Goal: Task Accomplishment & Management: Manage account settings

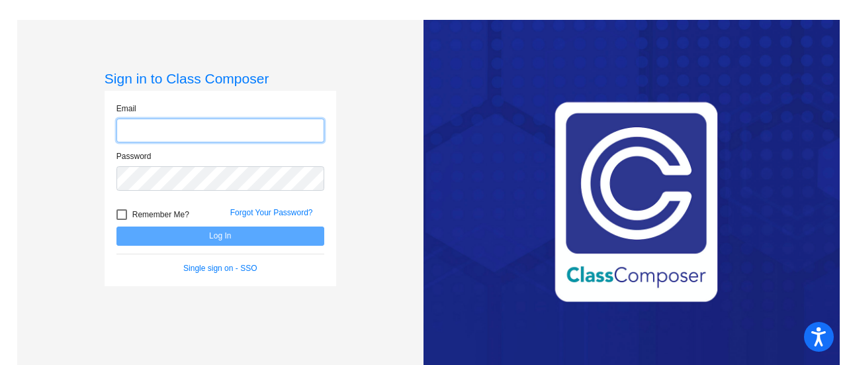
type input "[PERSON_NAME][EMAIL_ADDRESS][PERSON_NAME][DOMAIN_NAME]"
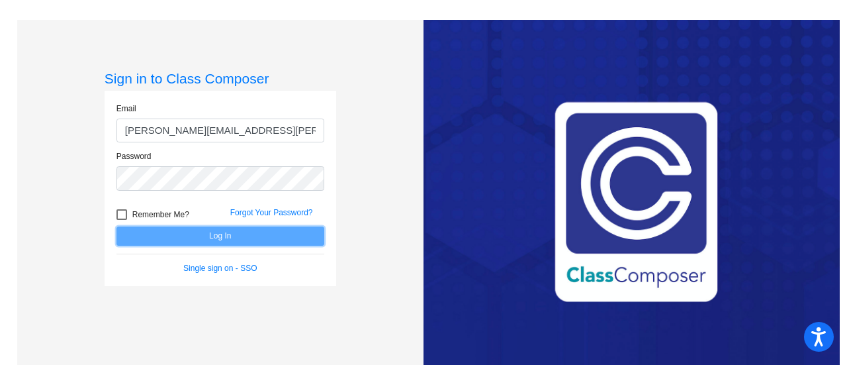
click at [205, 238] on button "Log In" at bounding box center [220, 235] width 208 height 19
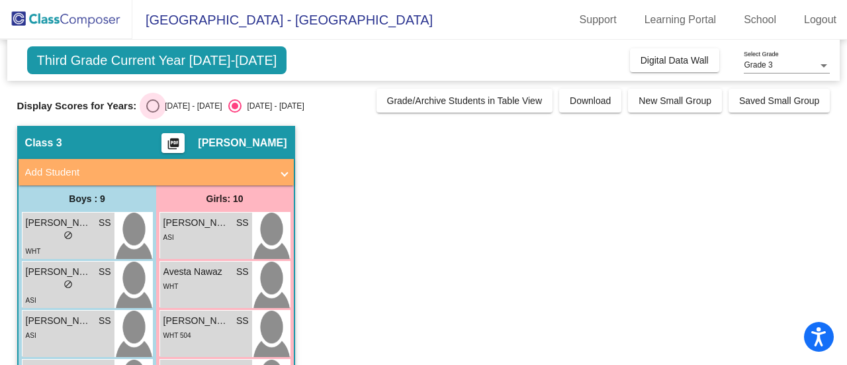
click at [147, 101] on div "Select an option" at bounding box center [152, 105] width 13 height 13
click at [152, 113] on input "[DATE] - [DATE]" at bounding box center [152, 113] width 1 height 1
radio input "true"
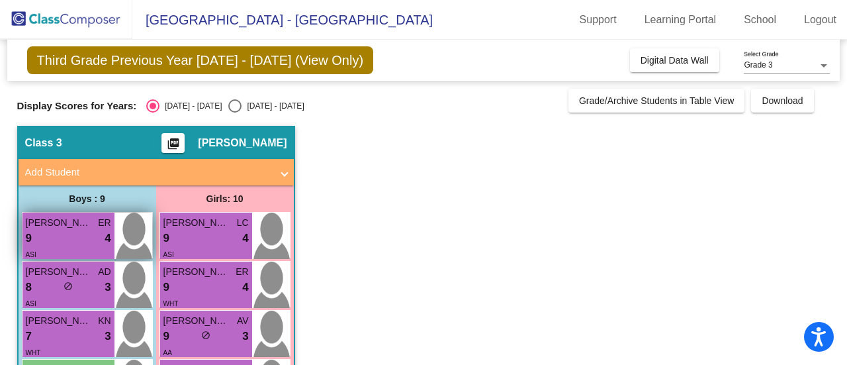
click at [71, 238] on div "9 lock do_not_disturb_alt 4" at bounding box center [68, 238] width 85 height 17
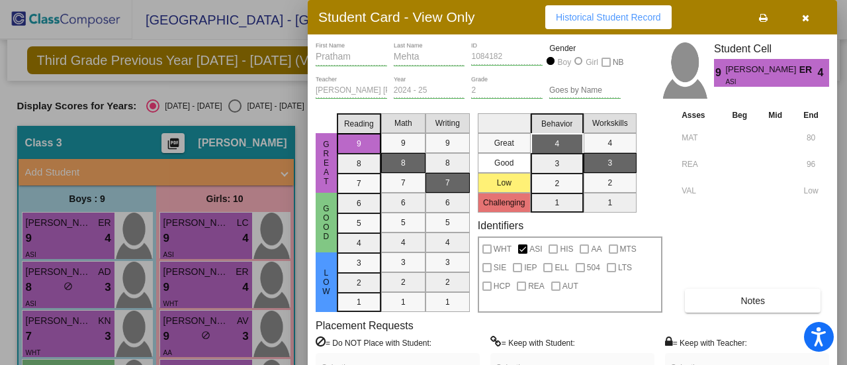
click at [798, 21] on button "button" at bounding box center [805, 17] width 42 height 24
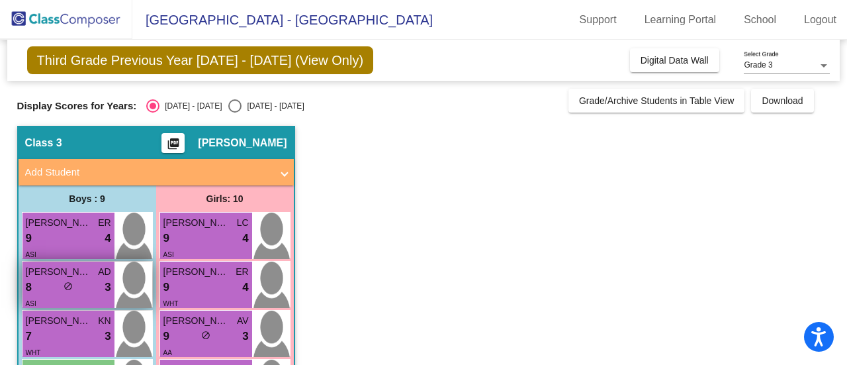
click at [50, 280] on div "8 lock do_not_disturb_alt 3" at bounding box center [68, 287] width 85 height 17
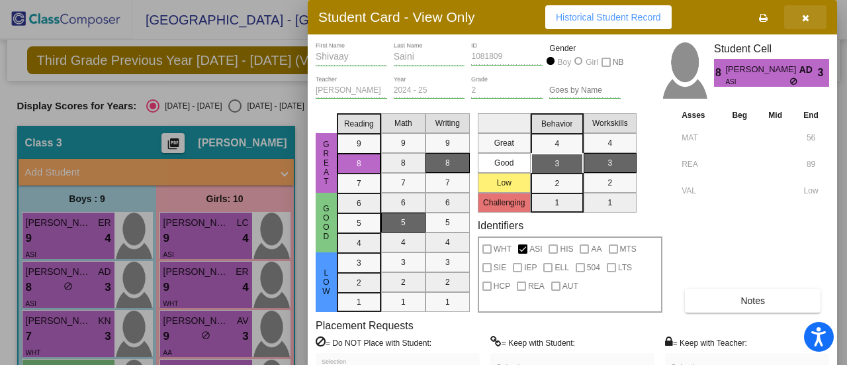
click at [804, 16] on icon "button" at bounding box center [805, 17] width 7 height 9
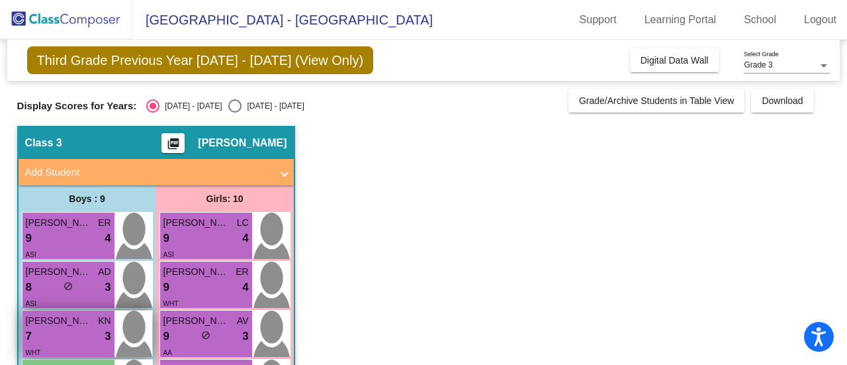
click at [64, 337] on div "7 lock do_not_disturb_alt 3" at bounding box center [68, 336] width 85 height 17
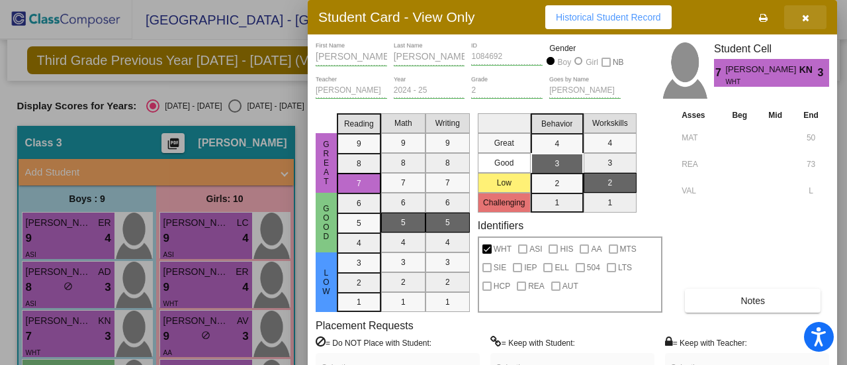
click at [806, 16] on icon "button" at bounding box center [805, 17] width 7 height 9
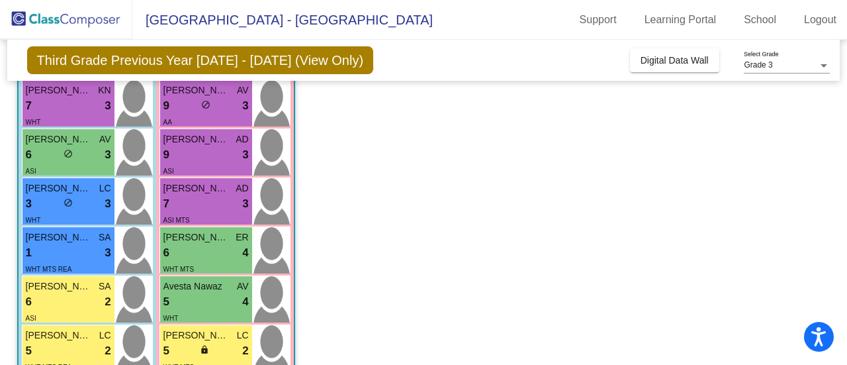
scroll to position [232, 0]
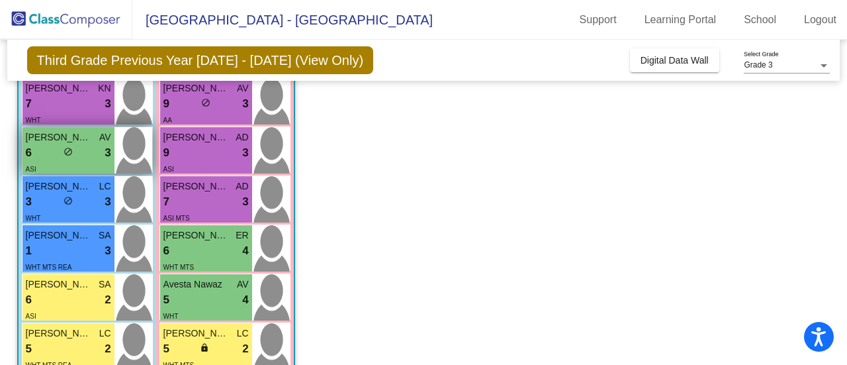
click at [74, 148] on div "6 lock do_not_disturb_alt 3" at bounding box center [68, 152] width 85 height 17
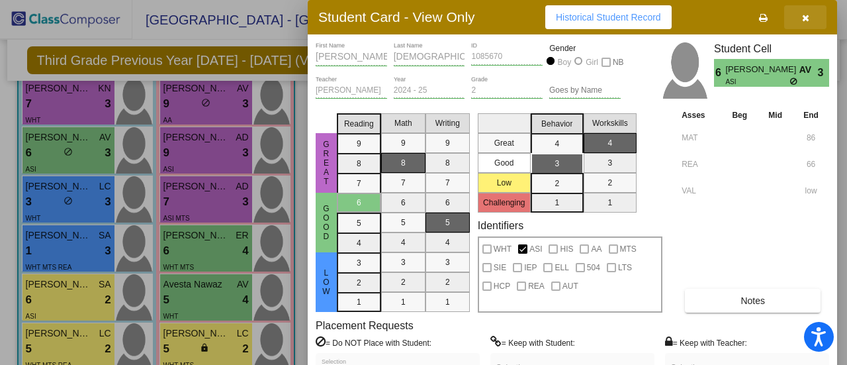
click at [804, 19] on icon "button" at bounding box center [805, 17] width 7 height 9
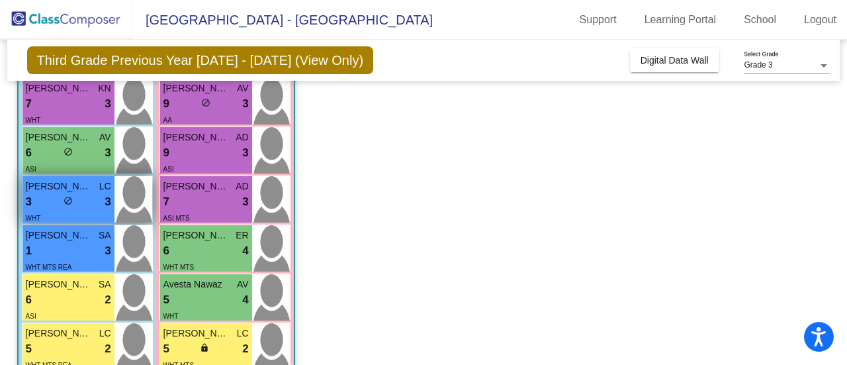
click at [49, 198] on div "3 lock do_not_disturb_alt 3" at bounding box center [68, 201] width 85 height 17
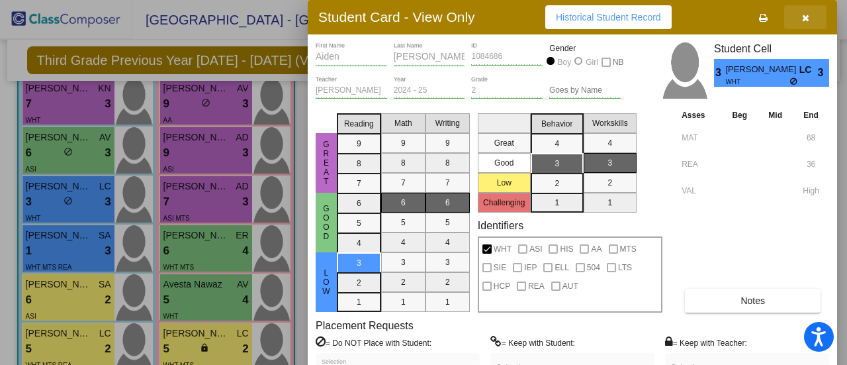
click at [803, 18] on icon "button" at bounding box center [805, 17] width 7 height 9
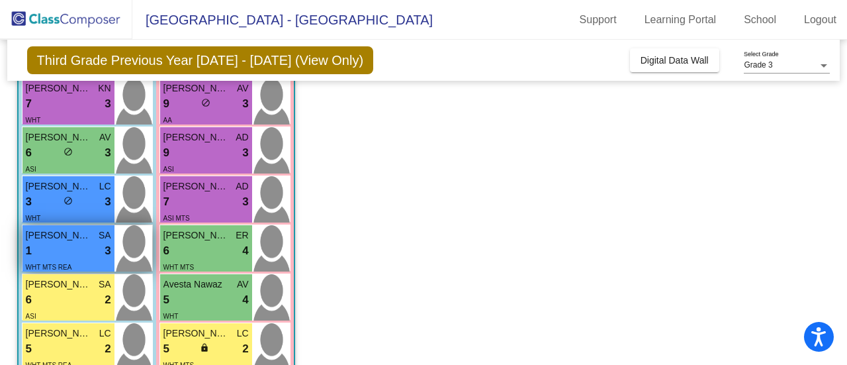
click at [33, 261] on div "WHT MTS REA" at bounding box center [49, 266] width 46 height 14
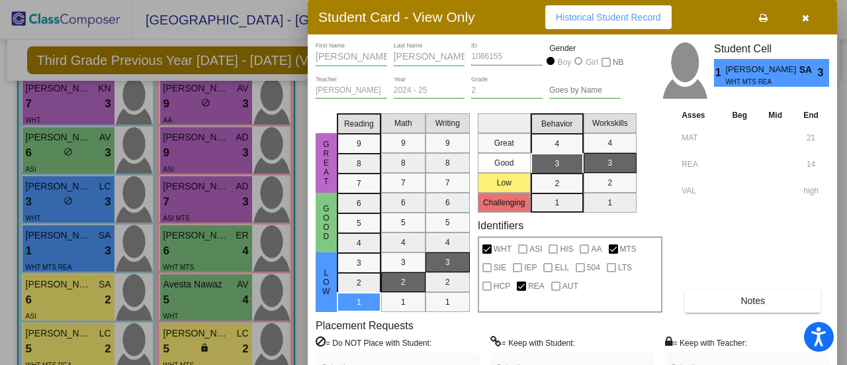
click at [805, 22] on icon "button" at bounding box center [805, 17] width 7 height 9
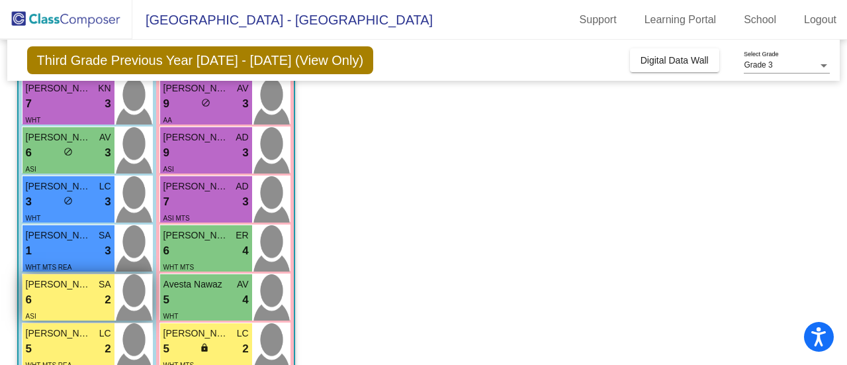
click at [72, 293] on div "6 lock do_not_disturb_alt 2" at bounding box center [68, 299] width 85 height 17
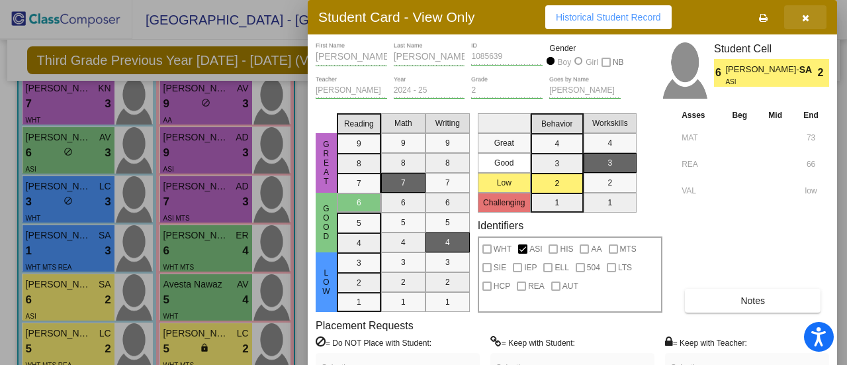
click at [806, 18] on icon "button" at bounding box center [805, 17] width 7 height 9
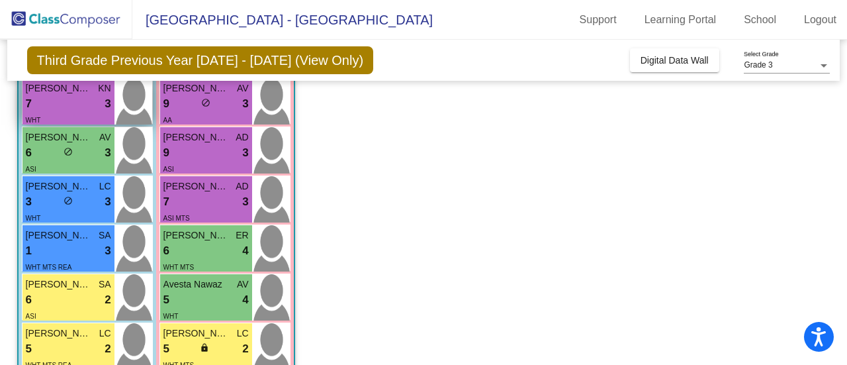
click at [52, 105] on div "7 lock do_not_disturb_alt 3" at bounding box center [68, 103] width 85 height 17
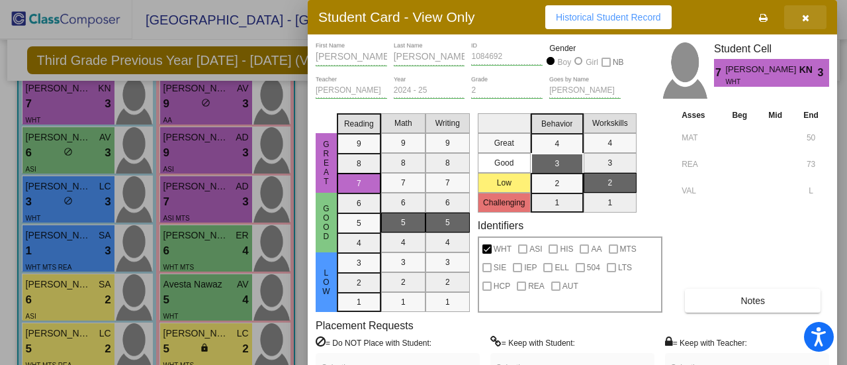
click at [810, 19] on button "button" at bounding box center [805, 17] width 42 height 24
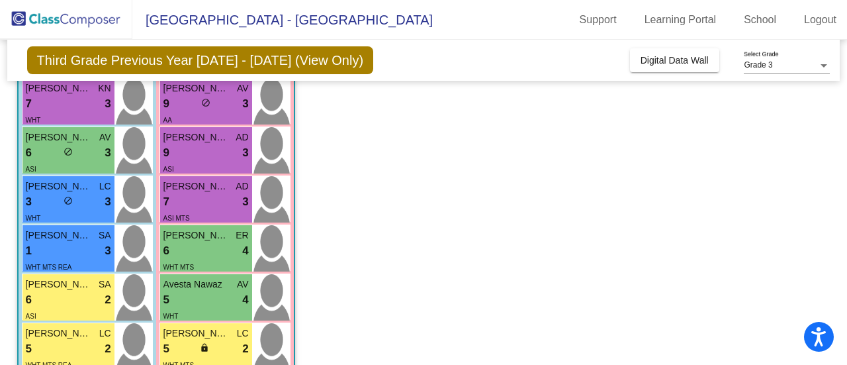
scroll to position [357, 0]
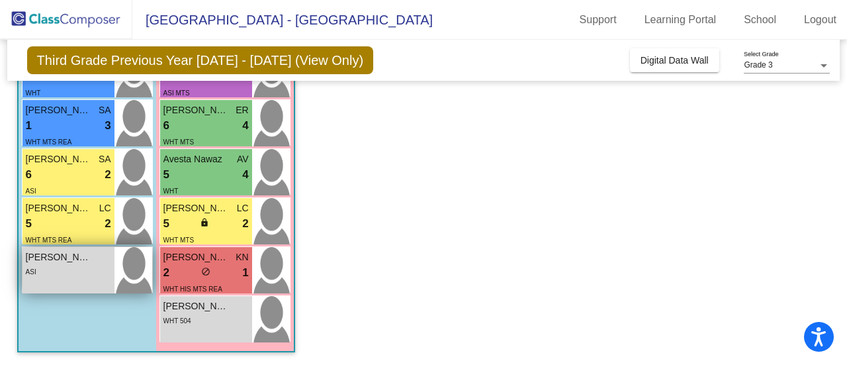
click at [50, 276] on div "ASI" at bounding box center [68, 271] width 85 height 14
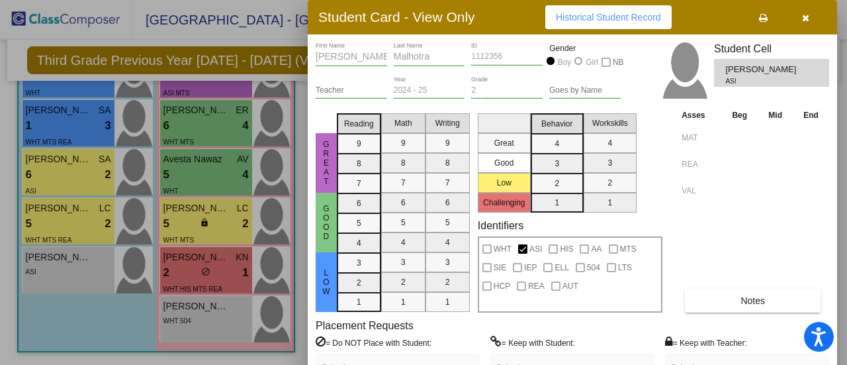
click at [806, 15] on icon "button" at bounding box center [805, 17] width 7 height 9
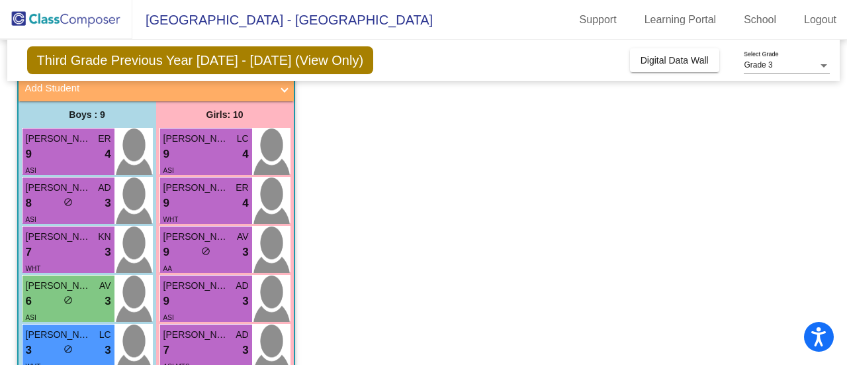
scroll to position [0, 0]
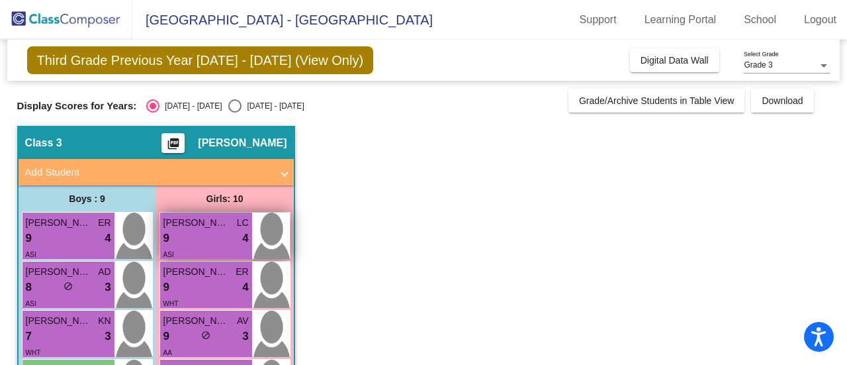
click at [203, 247] on div "ASI" at bounding box center [205, 254] width 85 height 14
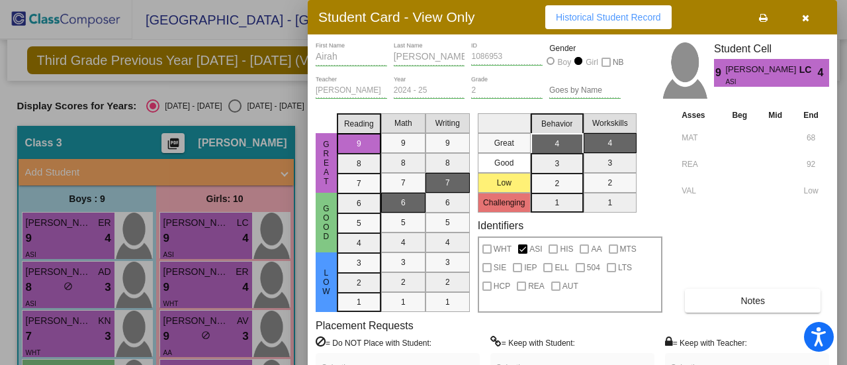
click at [185, 281] on div at bounding box center [423, 182] width 847 height 365
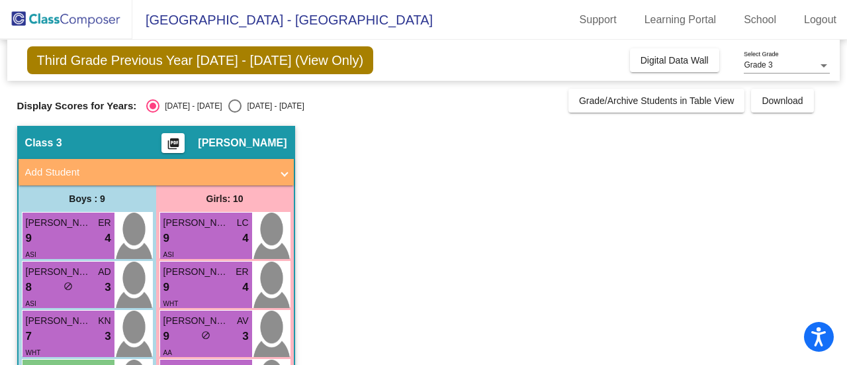
click at [185, 281] on div "9 lock do_not_disturb_alt 4" at bounding box center [205, 287] width 85 height 17
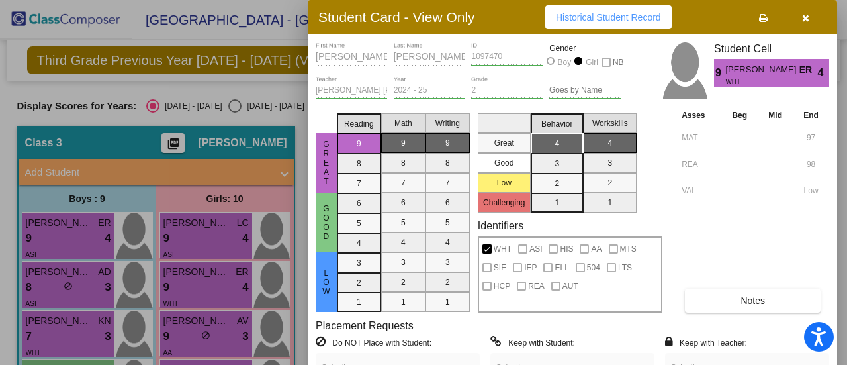
click at [177, 228] on div at bounding box center [423, 182] width 847 height 365
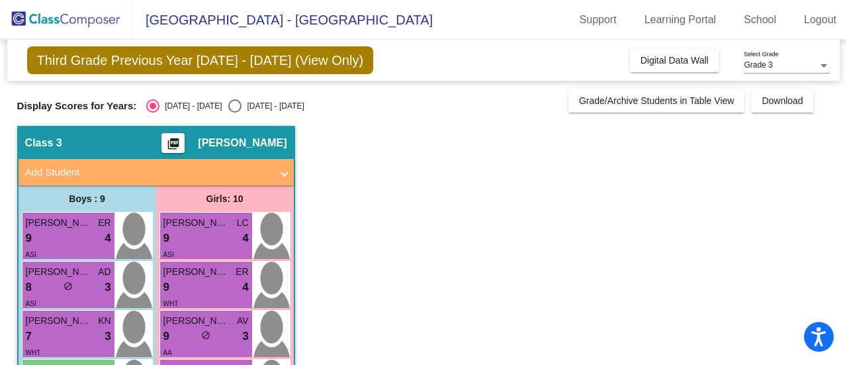
click at [177, 228] on span "[PERSON_NAME]" at bounding box center [196, 223] width 66 height 14
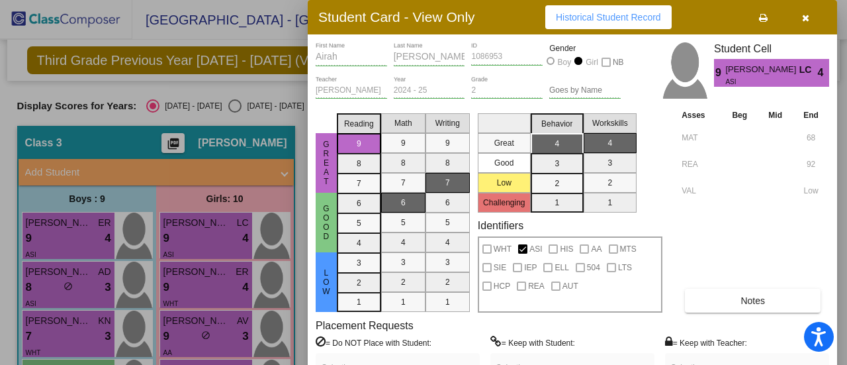
drag, startPoint x: 845, startPoint y: 163, endPoint x: 845, endPoint y: 238, distance: 74.1
click at [845, 238] on div at bounding box center [423, 182] width 847 height 365
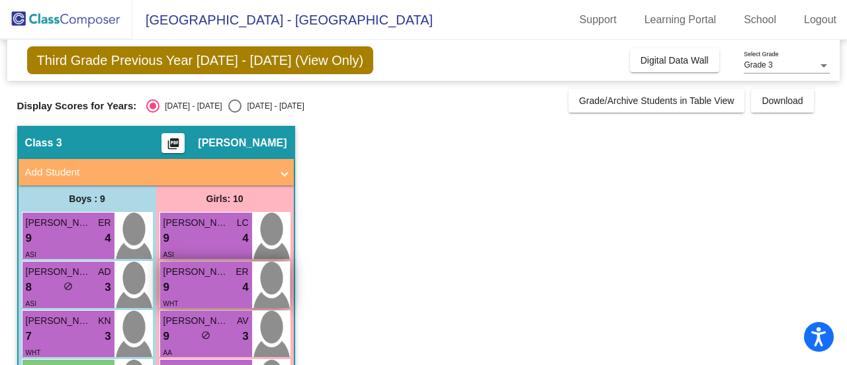
click at [203, 284] on div "9 lock do_not_disturb_alt 4" at bounding box center [205, 287] width 85 height 17
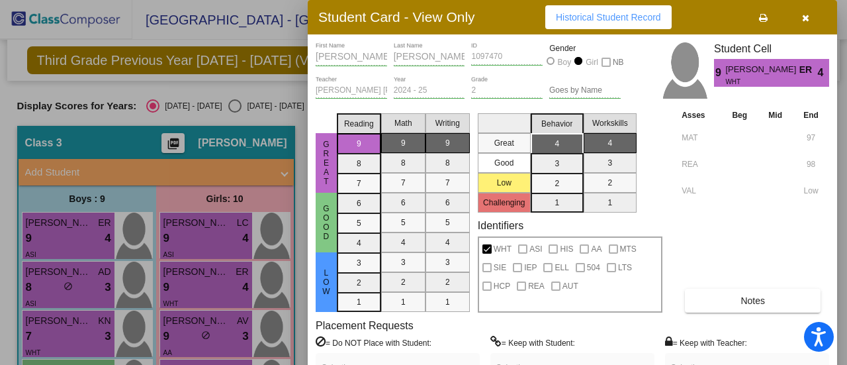
click at [187, 338] on div at bounding box center [423, 182] width 847 height 365
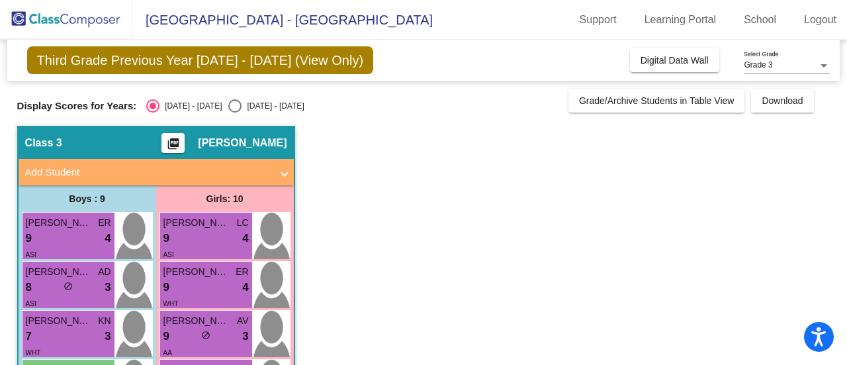
click at [187, 338] on div "9 lock do_not_disturb_alt 3" at bounding box center [205, 336] width 85 height 17
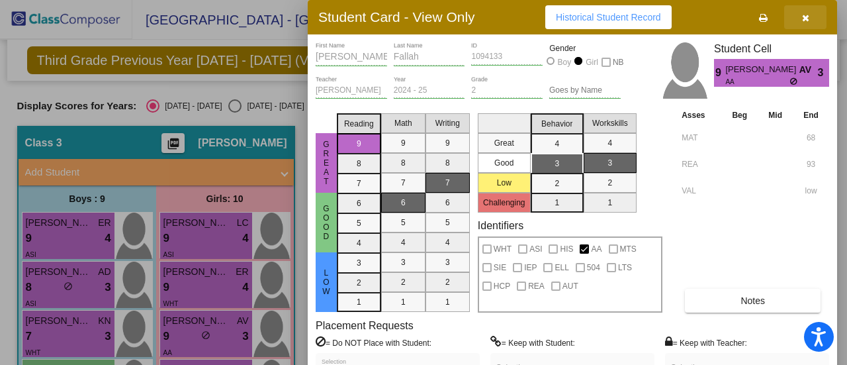
click at [808, 16] on icon "button" at bounding box center [805, 17] width 7 height 9
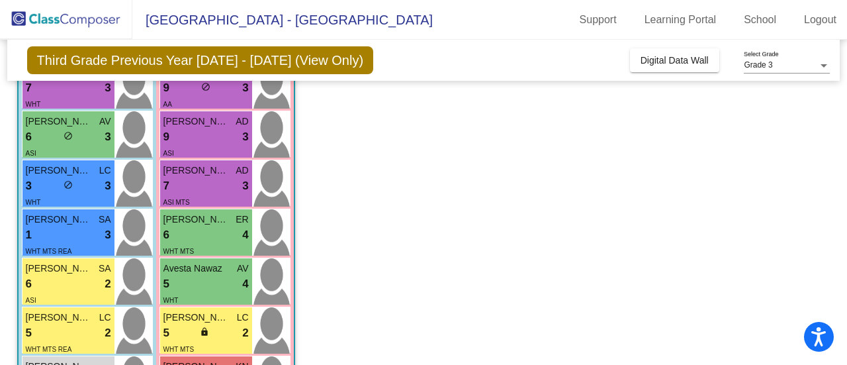
scroll to position [260, 0]
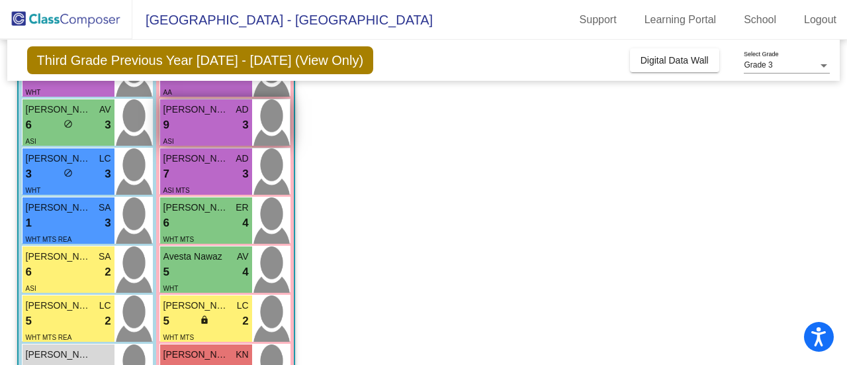
click at [193, 134] on div "ASI" at bounding box center [205, 141] width 85 height 14
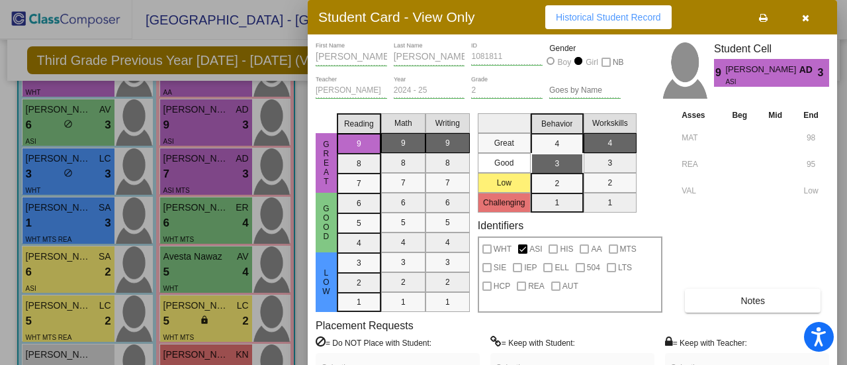
click at [188, 167] on div at bounding box center [423, 182] width 847 height 365
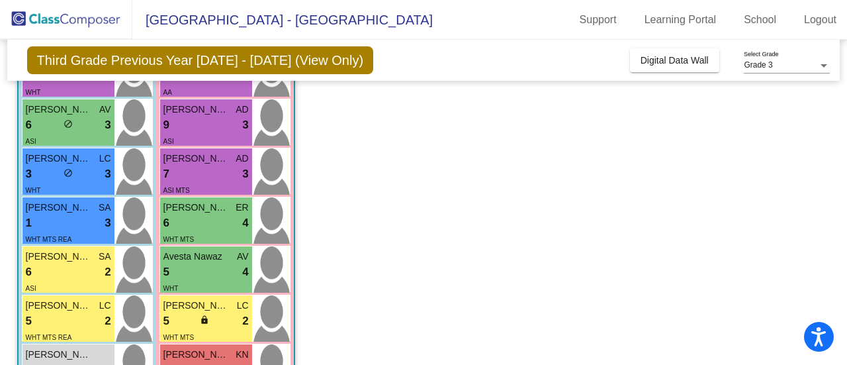
click at [188, 167] on div "7 lock do_not_disturb_alt 3" at bounding box center [205, 173] width 85 height 17
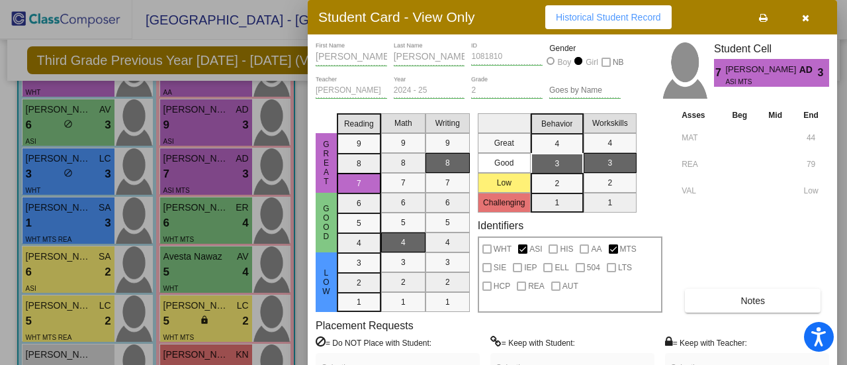
click at [194, 126] on div at bounding box center [423, 182] width 847 height 365
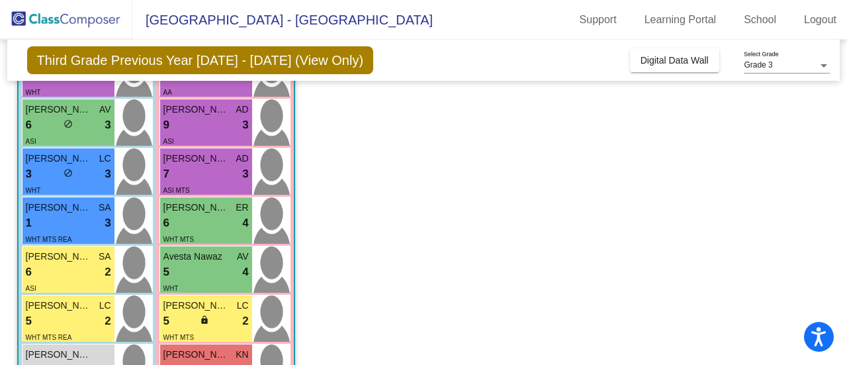
click at [194, 126] on div "9 lock do_not_disturb_alt 3" at bounding box center [205, 124] width 85 height 17
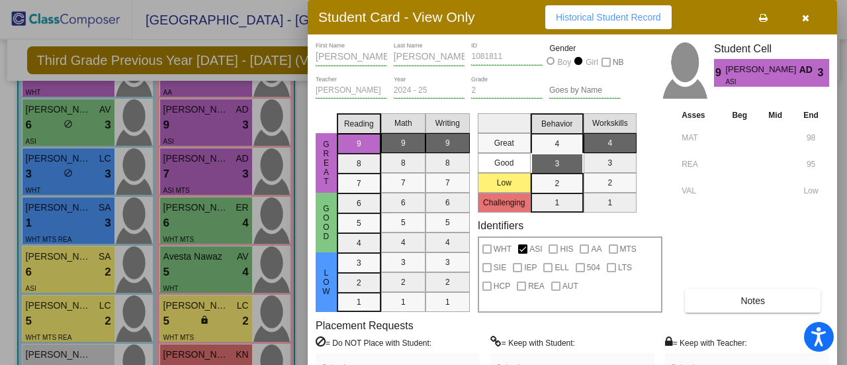
click at [188, 215] on div at bounding box center [423, 182] width 847 height 365
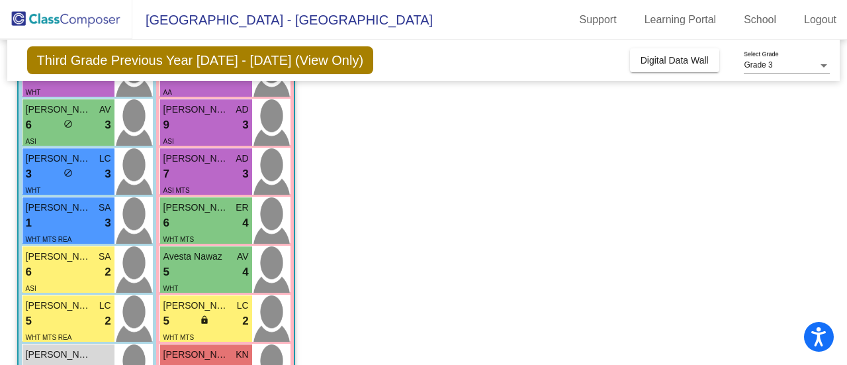
click at [188, 215] on div "6 lock do_not_disturb_alt 4" at bounding box center [205, 222] width 85 height 17
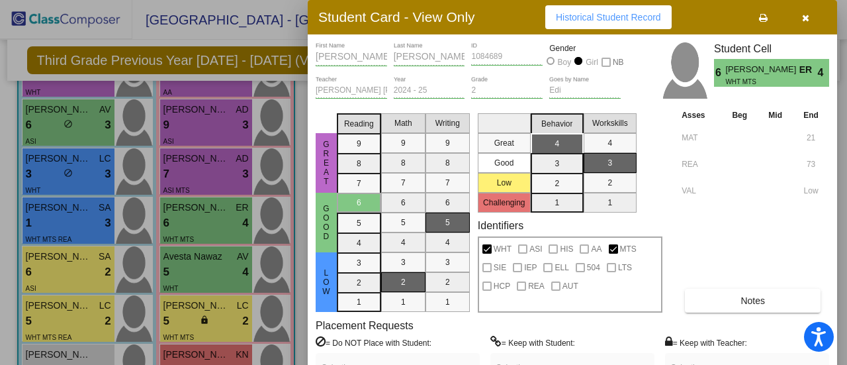
click at [177, 264] on div at bounding box center [423, 182] width 847 height 365
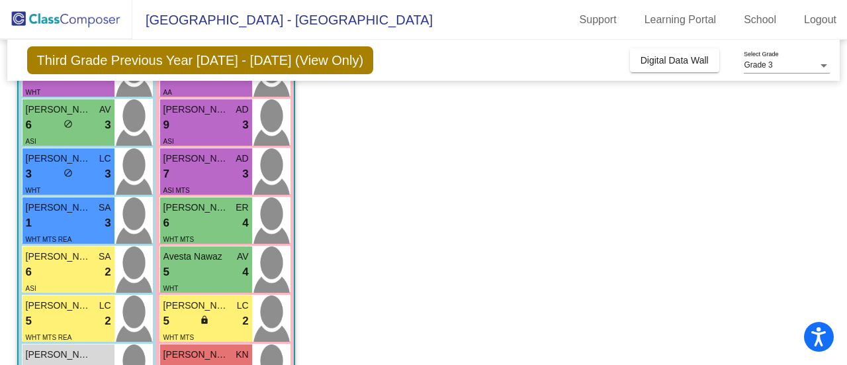
click at [177, 264] on div "5 lock do_not_disturb_alt 4" at bounding box center [205, 271] width 85 height 17
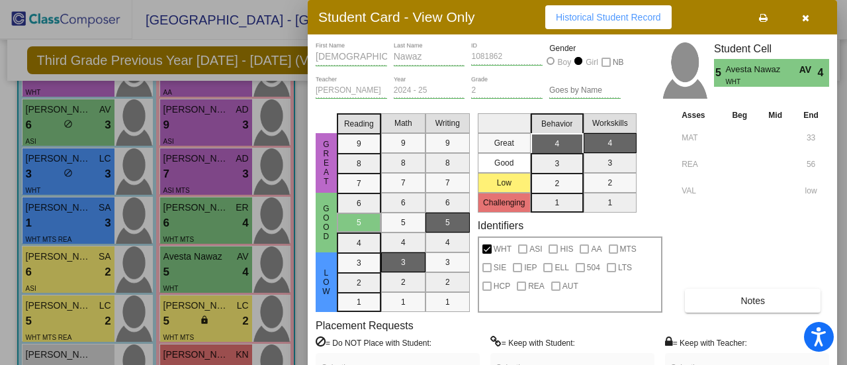
click at [177, 309] on div at bounding box center [423, 182] width 847 height 365
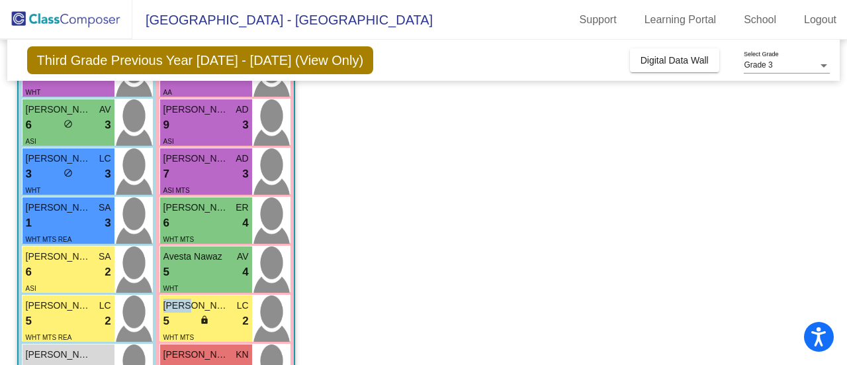
click at [177, 309] on span "[PERSON_NAME]" at bounding box center [196, 306] width 66 height 14
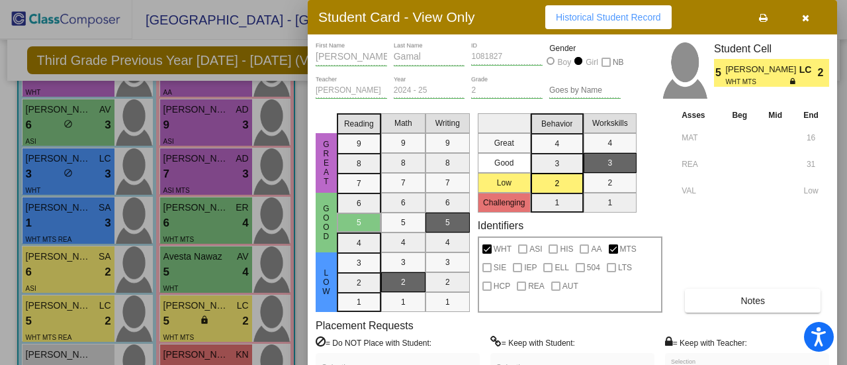
click at [188, 355] on div at bounding box center [423, 182] width 847 height 365
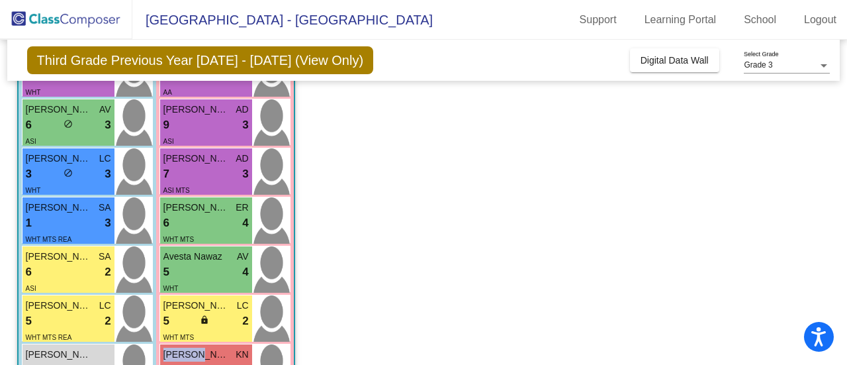
click at [188, 355] on span "[PERSON_NAME]" at bounding box center [196, 354] width 66 height 14
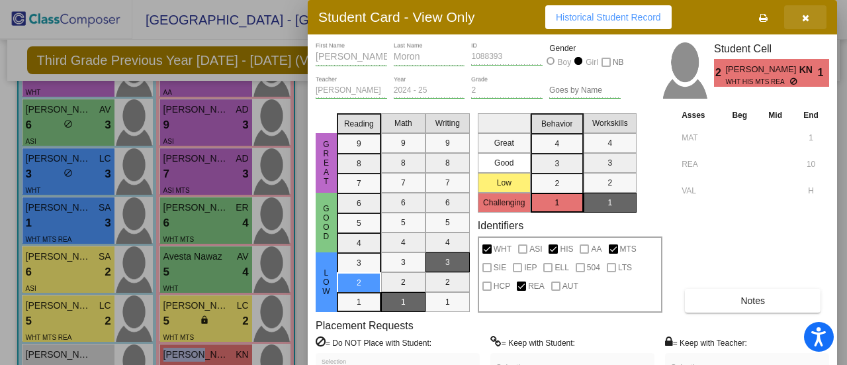
click at [806, 12] on span "button" at bounding box center [805, 17] width 7 height 11
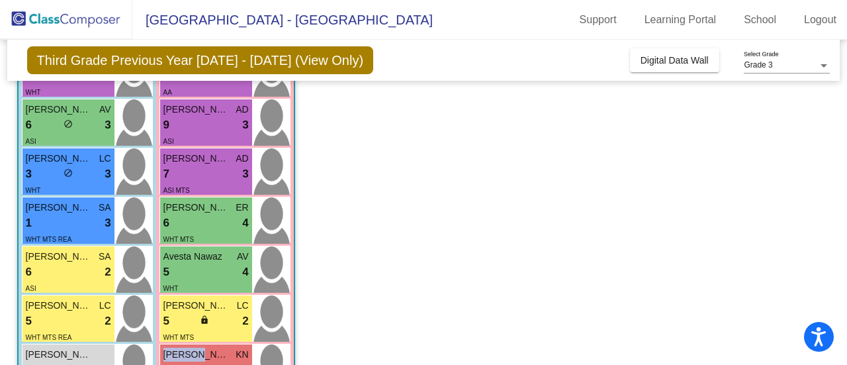
scroll to position [357, 0]
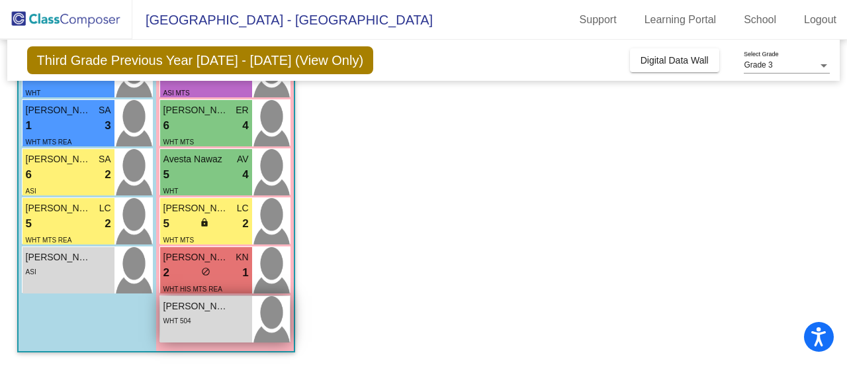
click at [201, 309] on span "[PERSON_NAME]" at bounding box center [196, 306] width 66 height 14
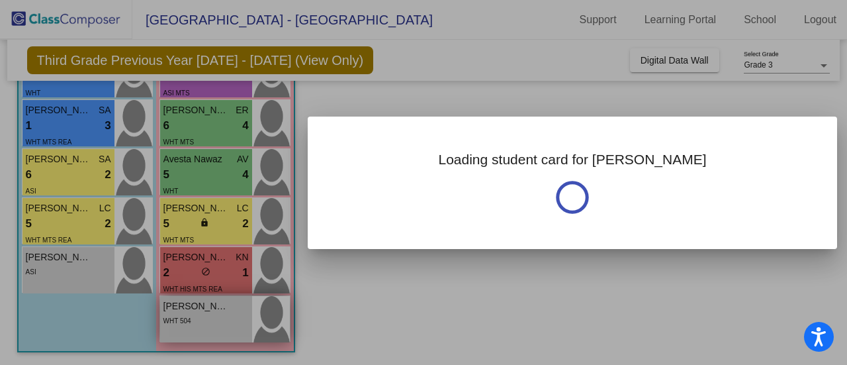
click at [201, 309] on div at bounding box center [423, 182] width 847 height 365
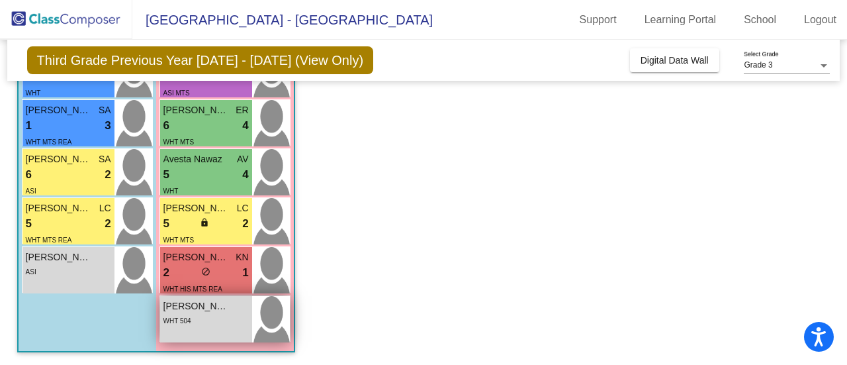
click at [201, 309] on span "[PERSON_NAME]" at bounding box center [196, 306] width 66 height 14
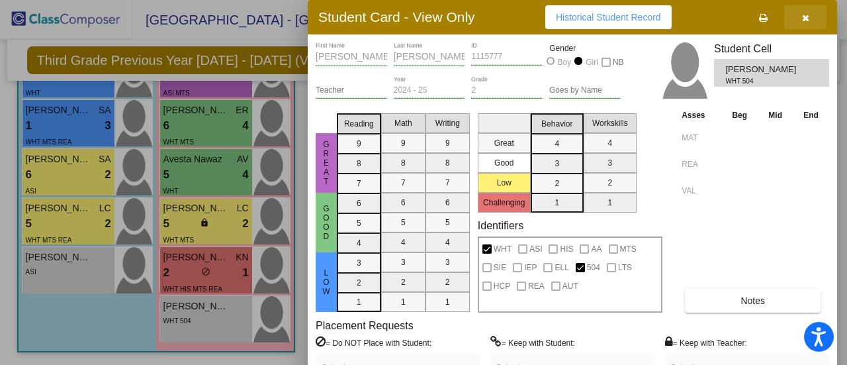
click at [804, 18] on icon "button" at bounding box center [805, 17] width 7 height 9
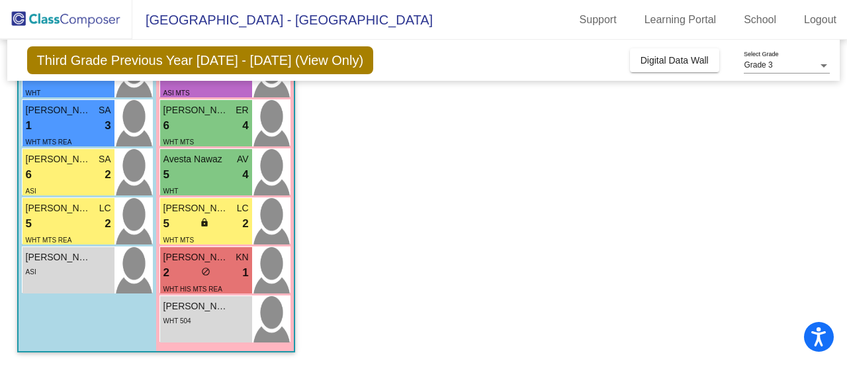
scroll to position [0, 0]
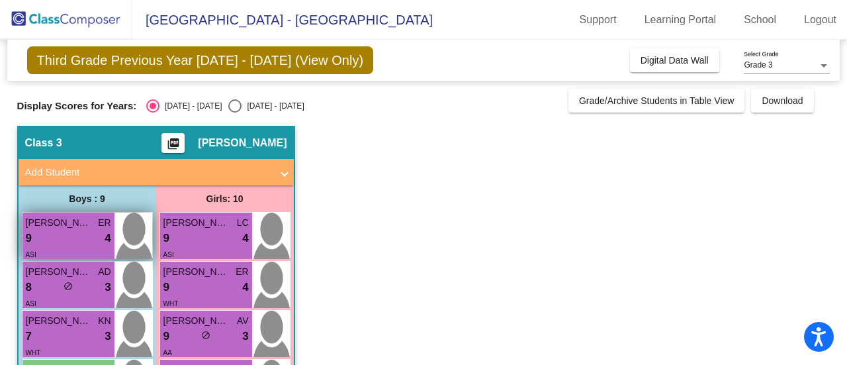
click at [37, 242] on div "9 lock do_not_disturb_alt 4" at bounding box center [68, 238] width 85 height 17
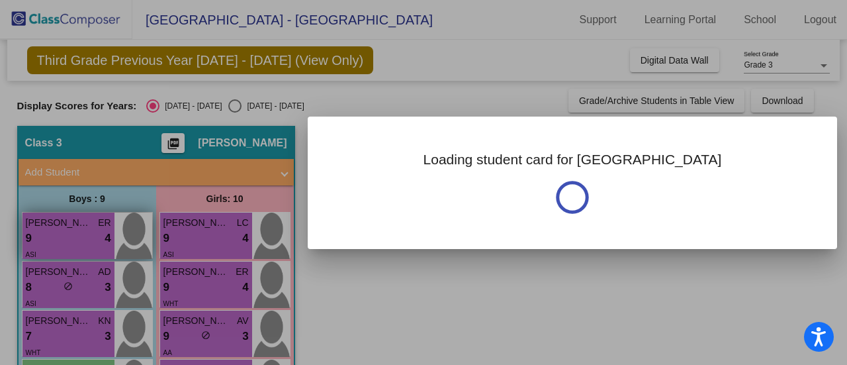
click at [37, 242] on div at bounding box center [423, 182] width 847 height 365
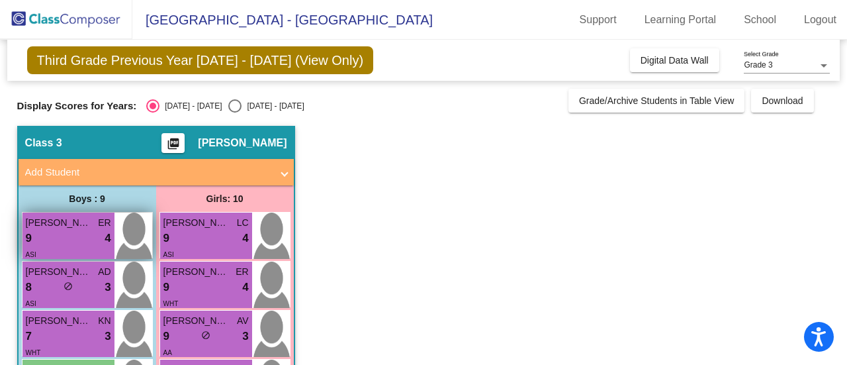
click at [37, 242] on div "9 lock do_not_disturb_alt 4" at bounding box center [68, 238] width 85 height 17
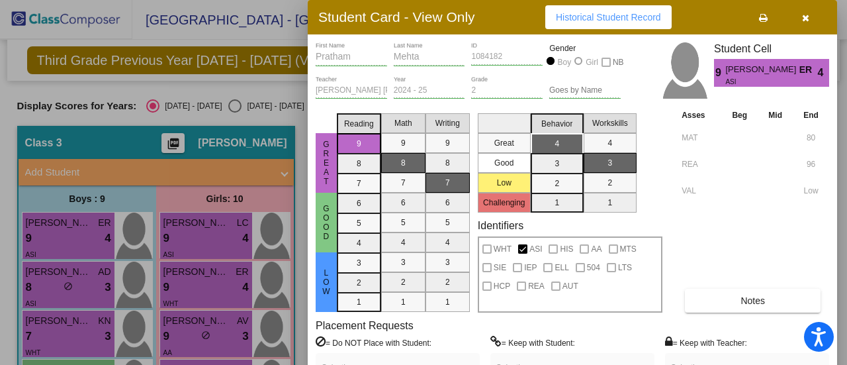
click at [36, 276] on div at bounding box center [423, 182] width 847 height 365
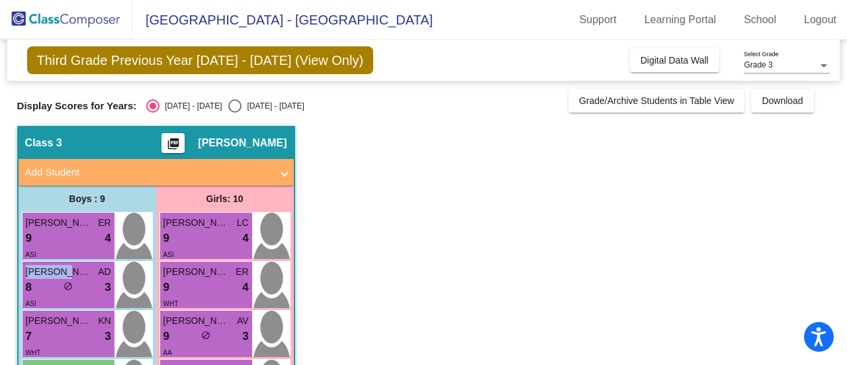
click at [36, 276] on span "[PERSON_NAME]" at bounding box center [59, 272] width 66 height 14
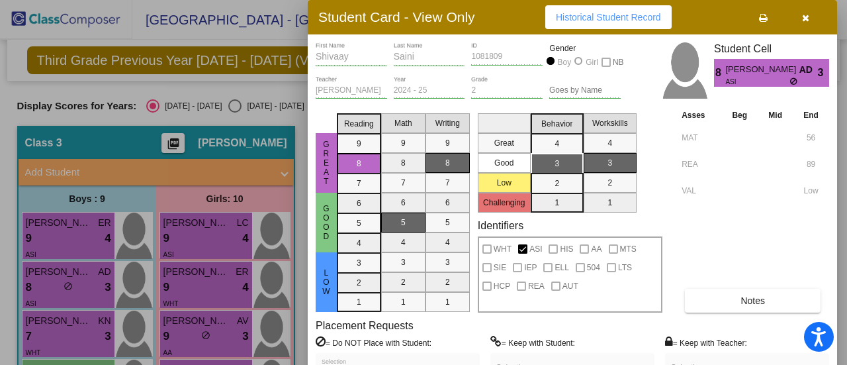
click at [30, 322] on div at bounding box center [423, 182] width 847 height 365
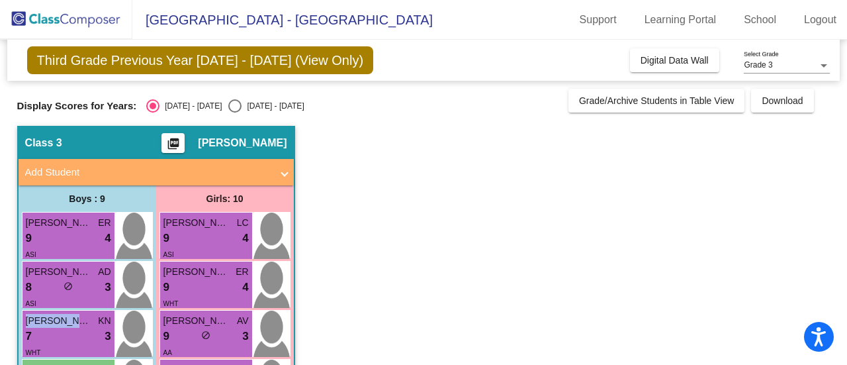
click at [30, 322] on span "[PERSON_NAME]" at bounding box center [59, 321] width 66 height 14
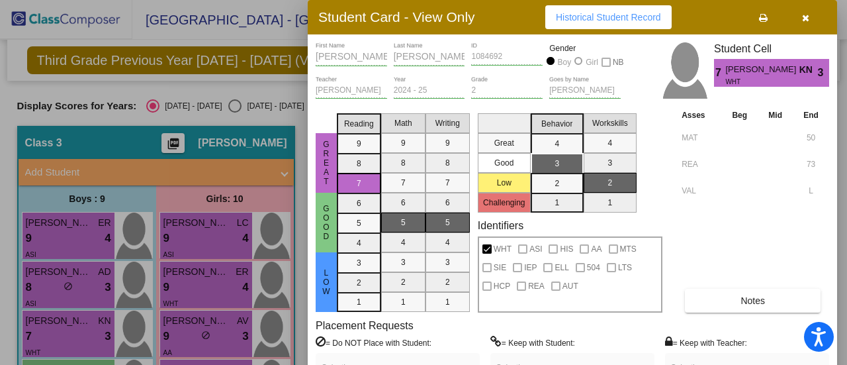
drag, startPoint x: 842, startPoint y: 149, endPoint x: 839, endPoint y: 250, distance: 101.3
click at [839, 250] on div at bounding box center [423, 182] width 847 height 365
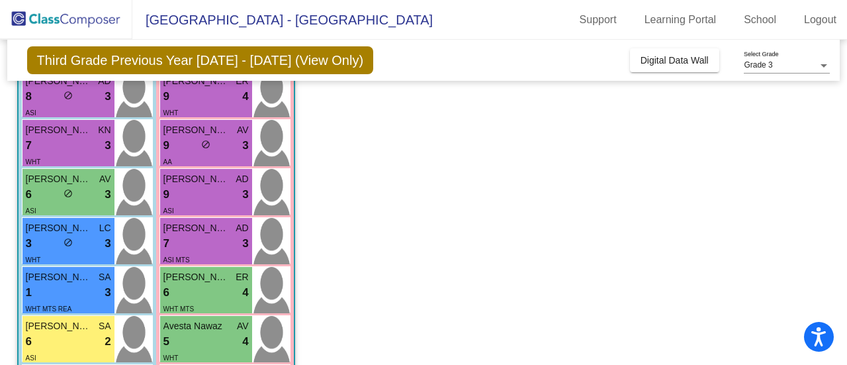
scroll to position [189, 0]
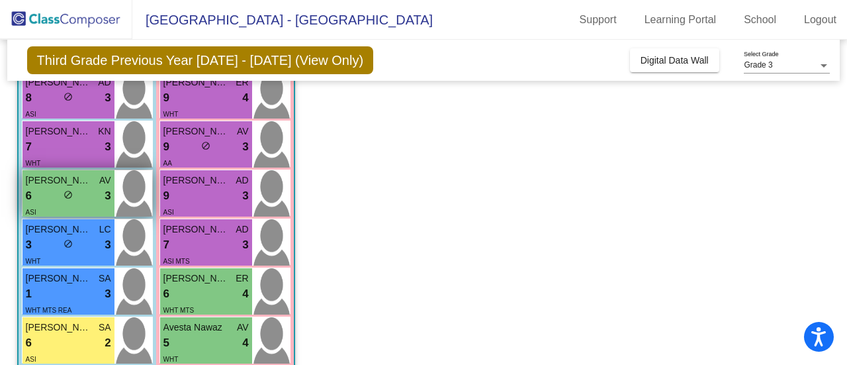
click at [44, 190] on div "6 lock do_not_disturb_alt 3" at bounding box center [68, 195] width 85 height 17
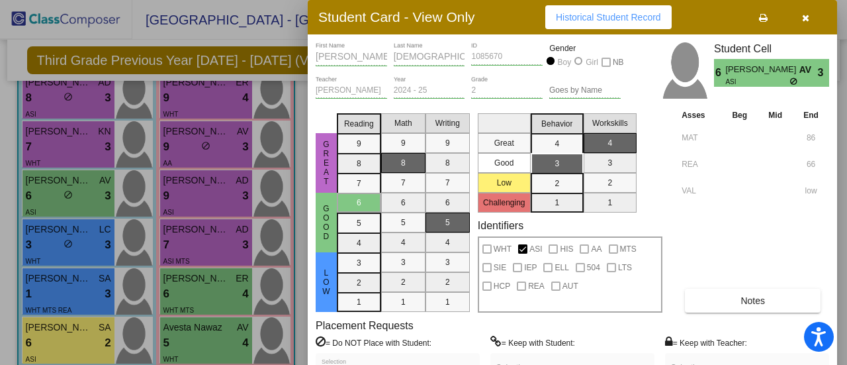
click at [42, 242] on div at bounding box center [423, 182] width 847 height 365
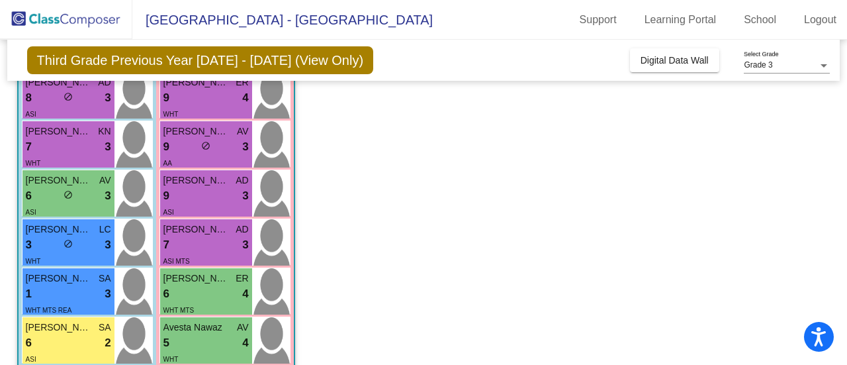
click at [42, 242] on div "3 lock do_not_disturb_alt 3" at bounding box center [68, 244] width 85 height 17
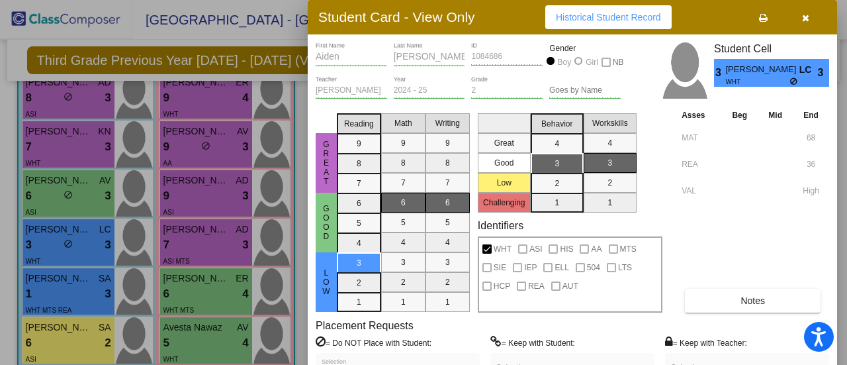
click at [46, 292] on div at bounding box center [423, 182] width 847 height 365
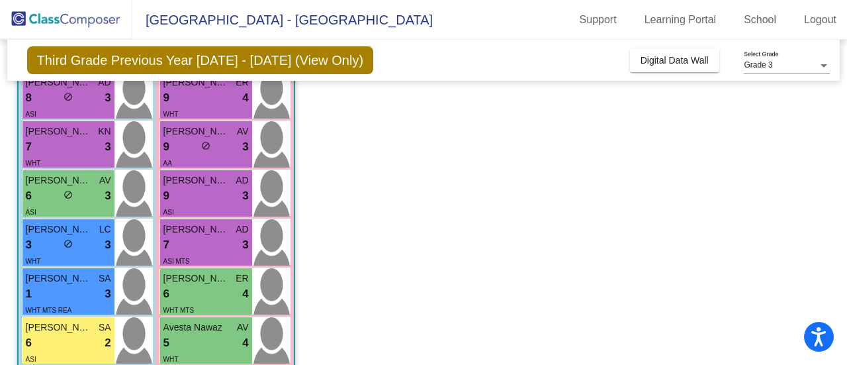
click at [46, 292] on div "1 lock do_not_disturb_alt 3" at bounding box center [68, 293] width 85 height 17
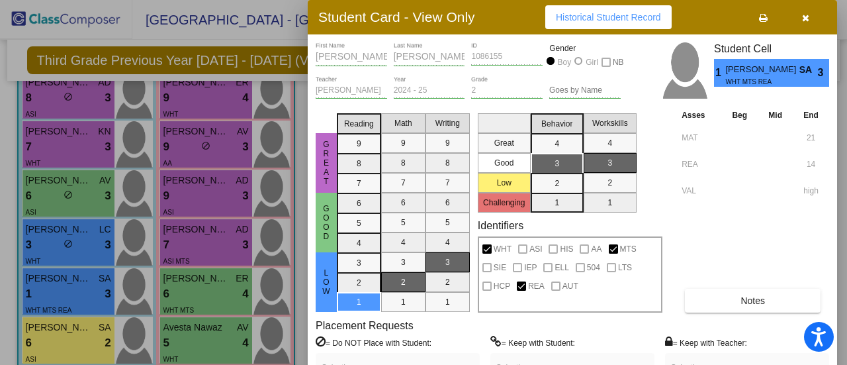
click at [38, 334] on div at bounding box center [423, 182] width 847 height 365
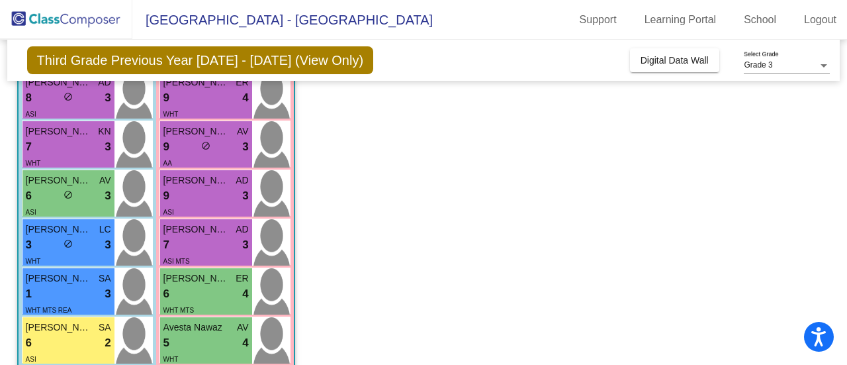
click at [38, 334] on div "6 lock do_not_disturb_alt 2" at bounding box center [68, 342] width 85 height 17
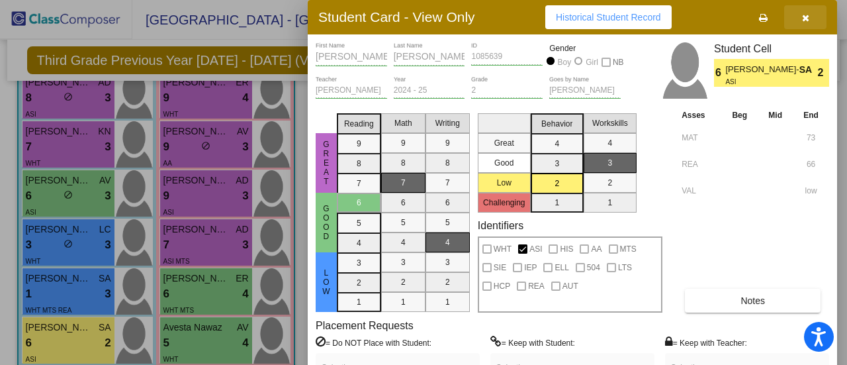
click at [808, 16] on icon "button" at bounding box center [805, 17] width 7 height 9
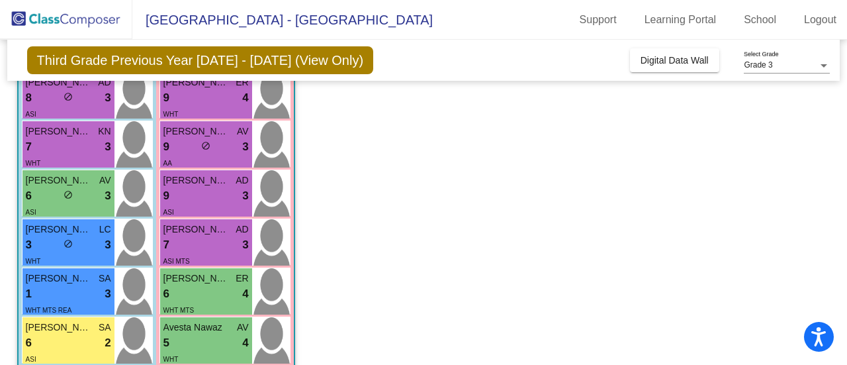
scroll to position [357, 0]
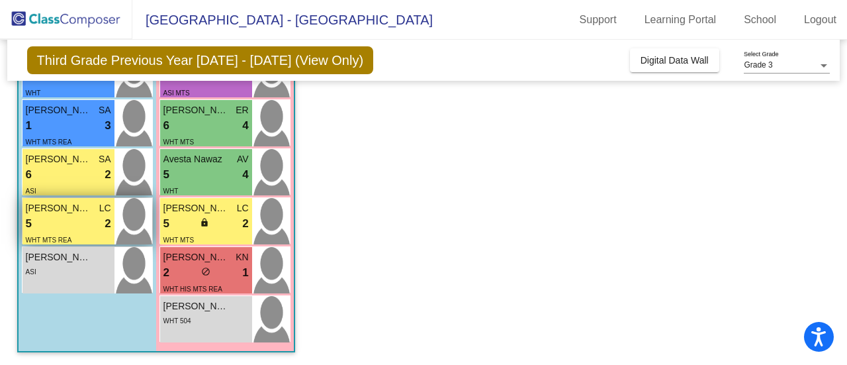
click at [61, 223] on div "5 lock do_not_disturb_alt 2" at bounding box center [68, 223] width 85 height 17
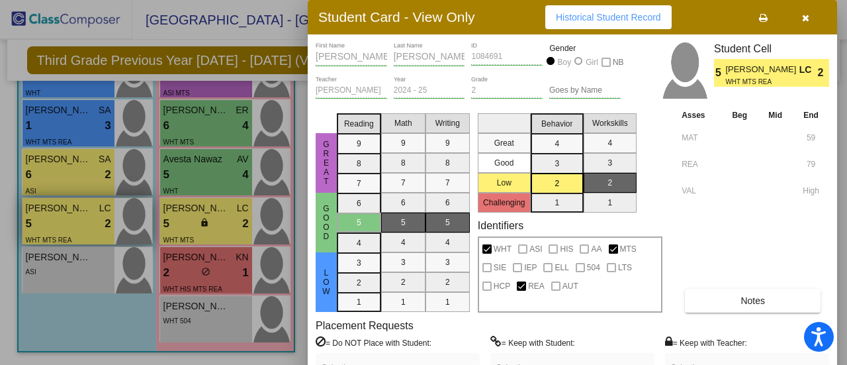
click at [61, 223] on div at bounding box center [423, 182] width 847 height 365
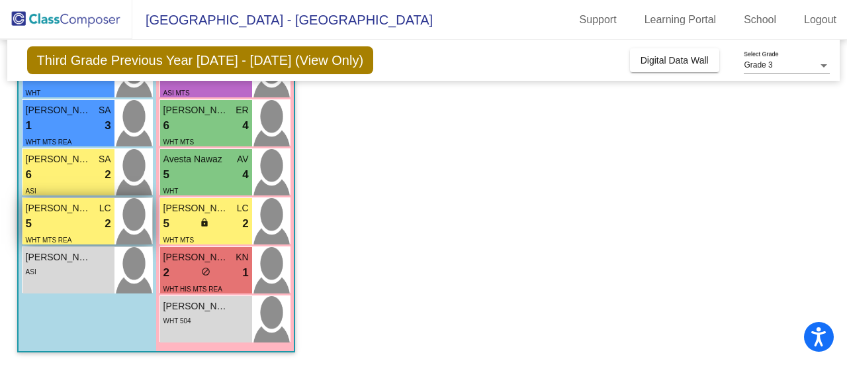
click at [61, 223] on div "5 lock do_not_disturb_alt 2" at bounding box center [68, 223] width 85 height 17
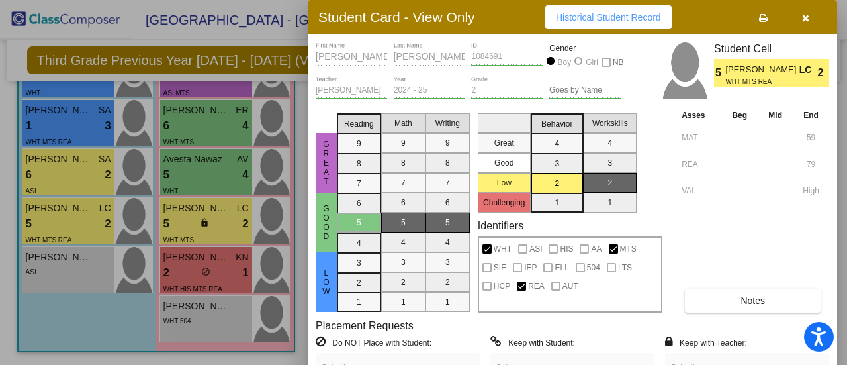
click at [60, 264] on div at bounding box center [423, 182] width 847 height 365
